Goal: Navigation & Orientation: Find specific page/section

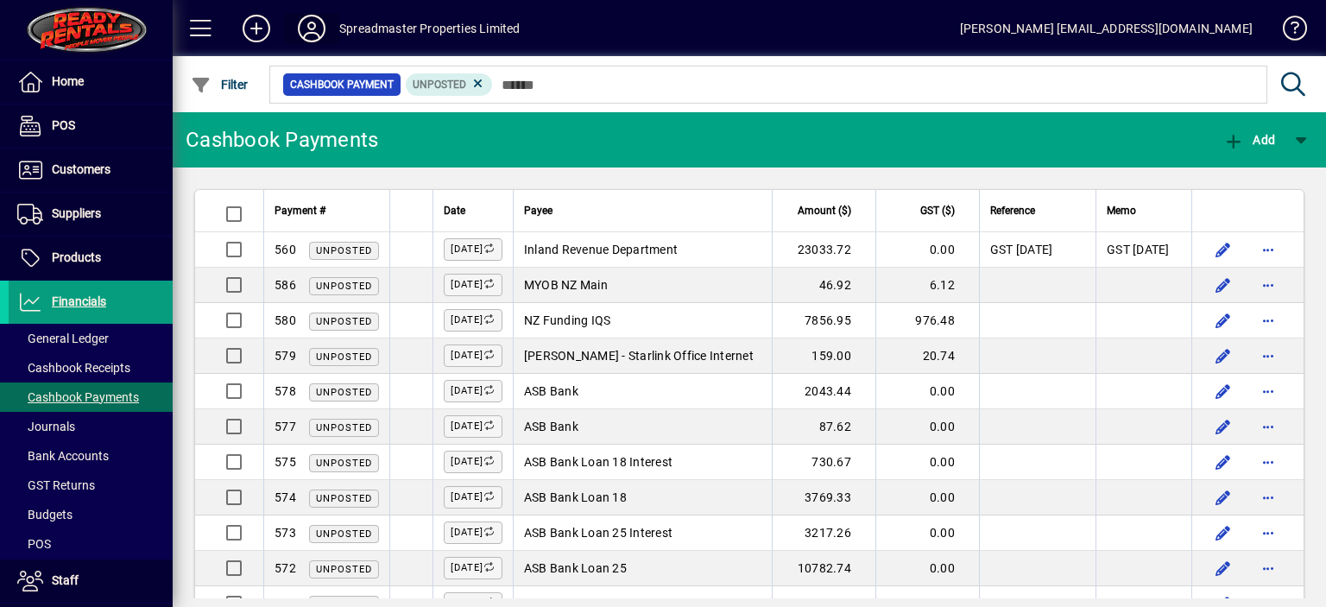
click at [310, 23] on icon at bounding box center [311, 29] width 35 height 28
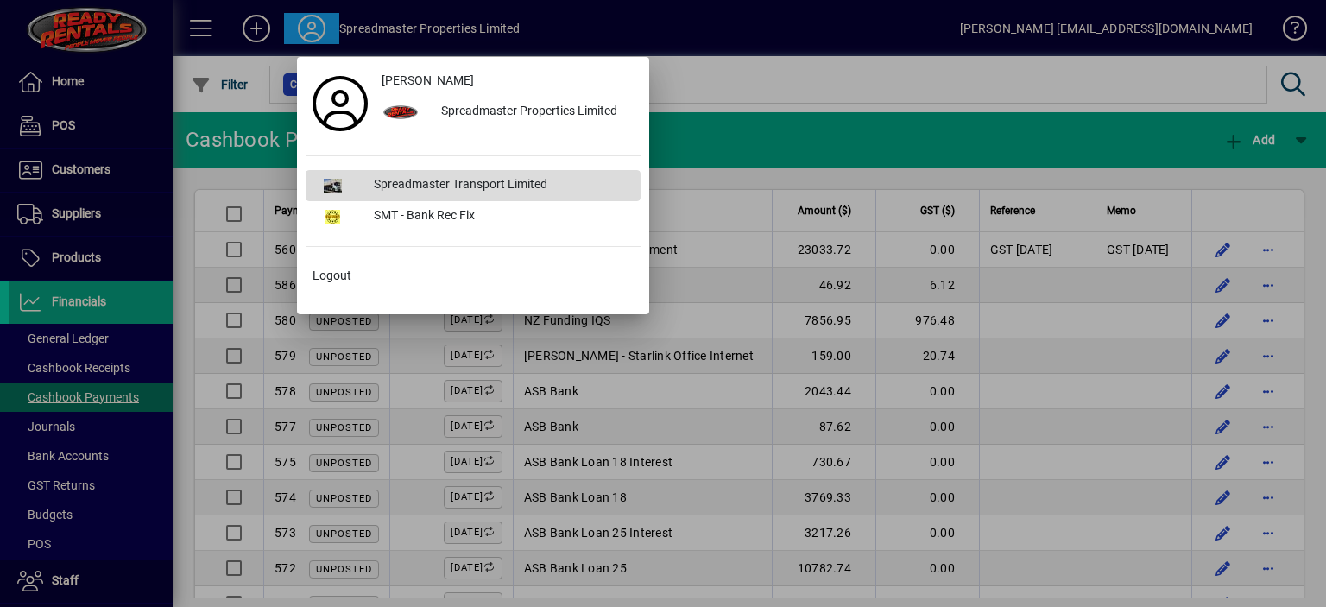
click at [467, 182] on div "Spreadmaster Transport Limited" at bounding box center [500, 185] width 281 height 31
